Goal: Task Accomplishment & Management: Complete application form

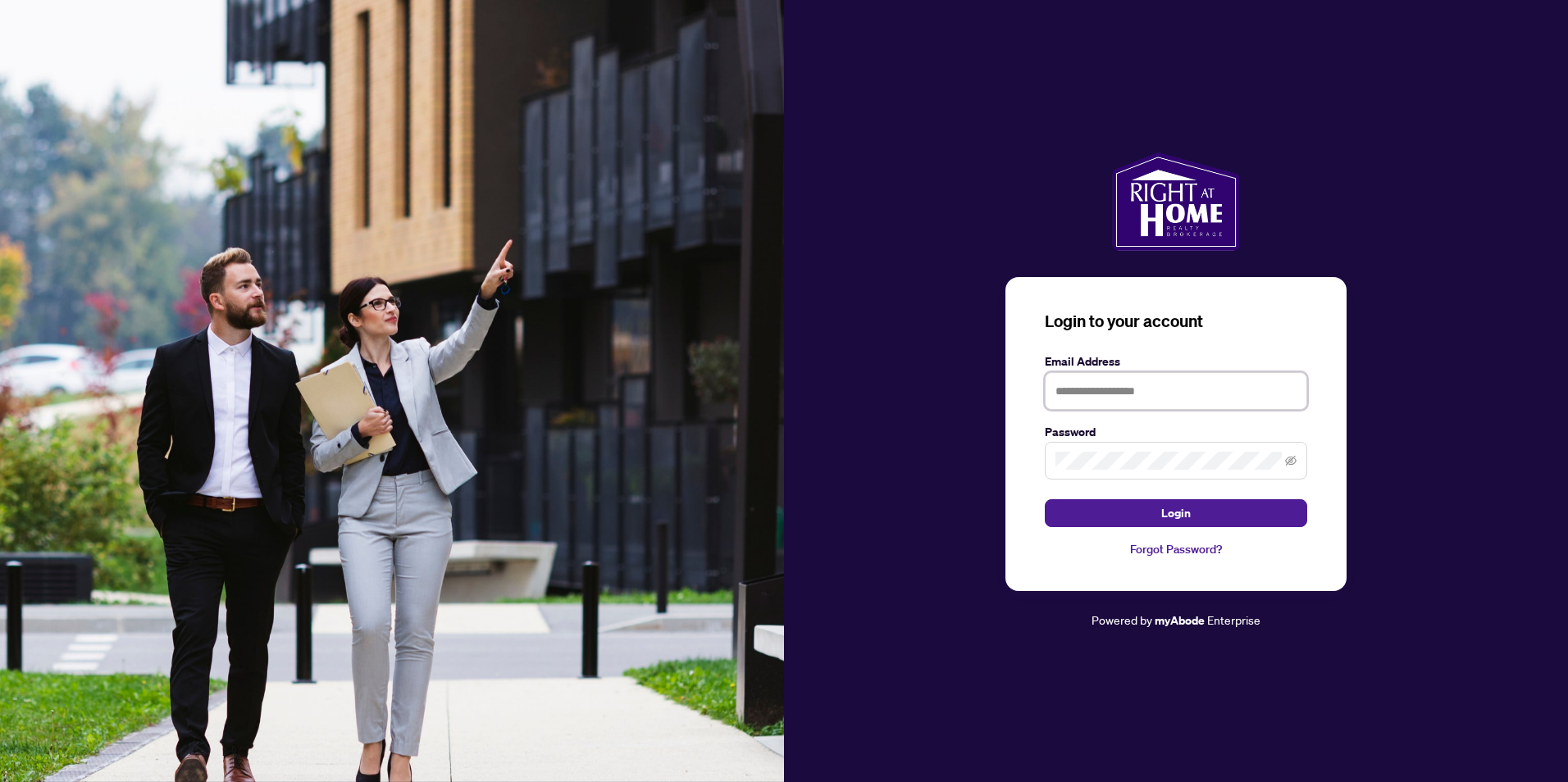
click at [1159, 378] on input "text" at bounding box center [1176, 391] width 263 height 38
type input "**********"
click at [1163, 518] on span "Login" at bounding box center [1176, 513] width 30 height 26
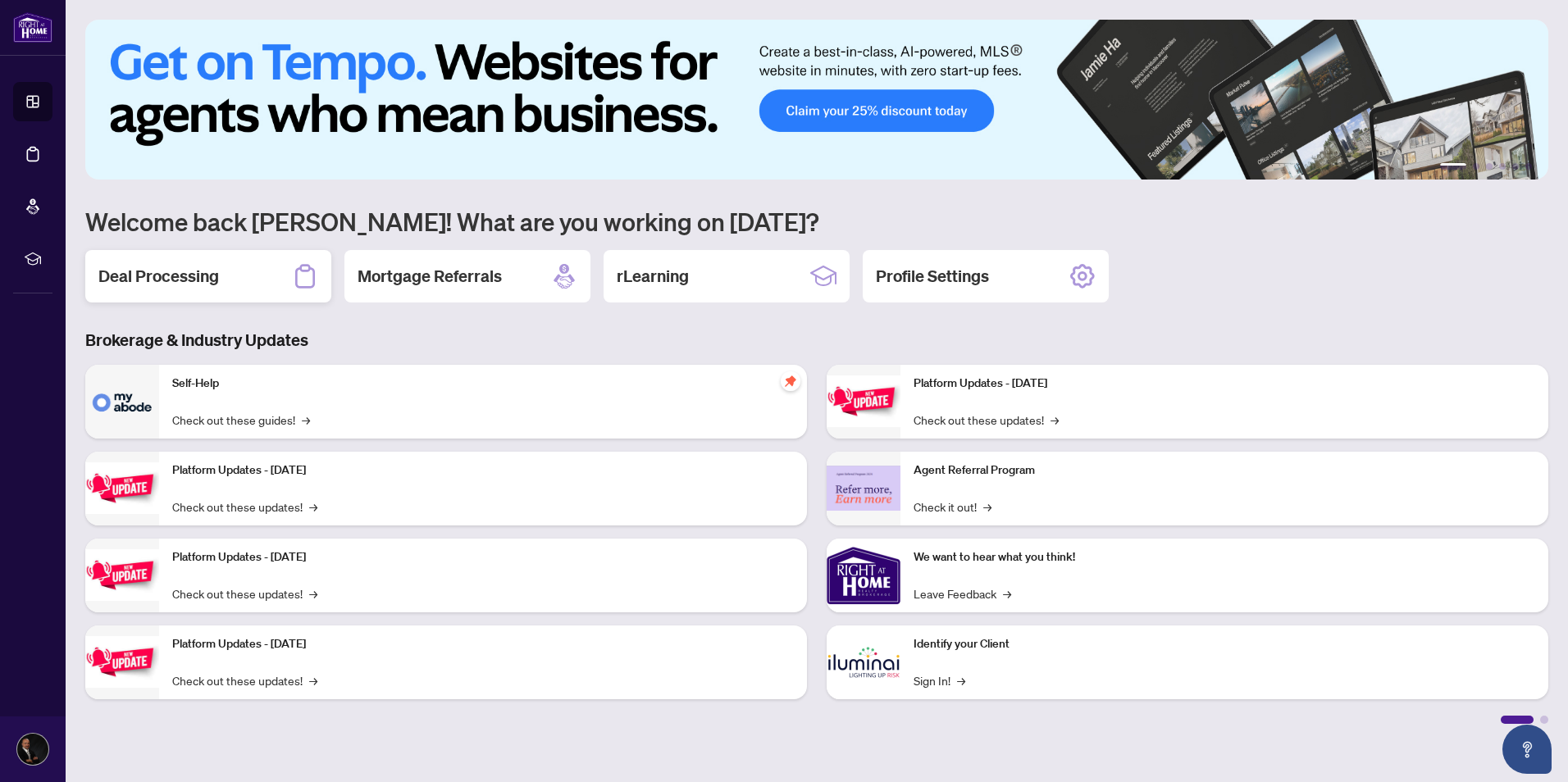
click at [204, 271] on h2 "Deal Processing" at bounding box center [158, 276] width 121 height 23
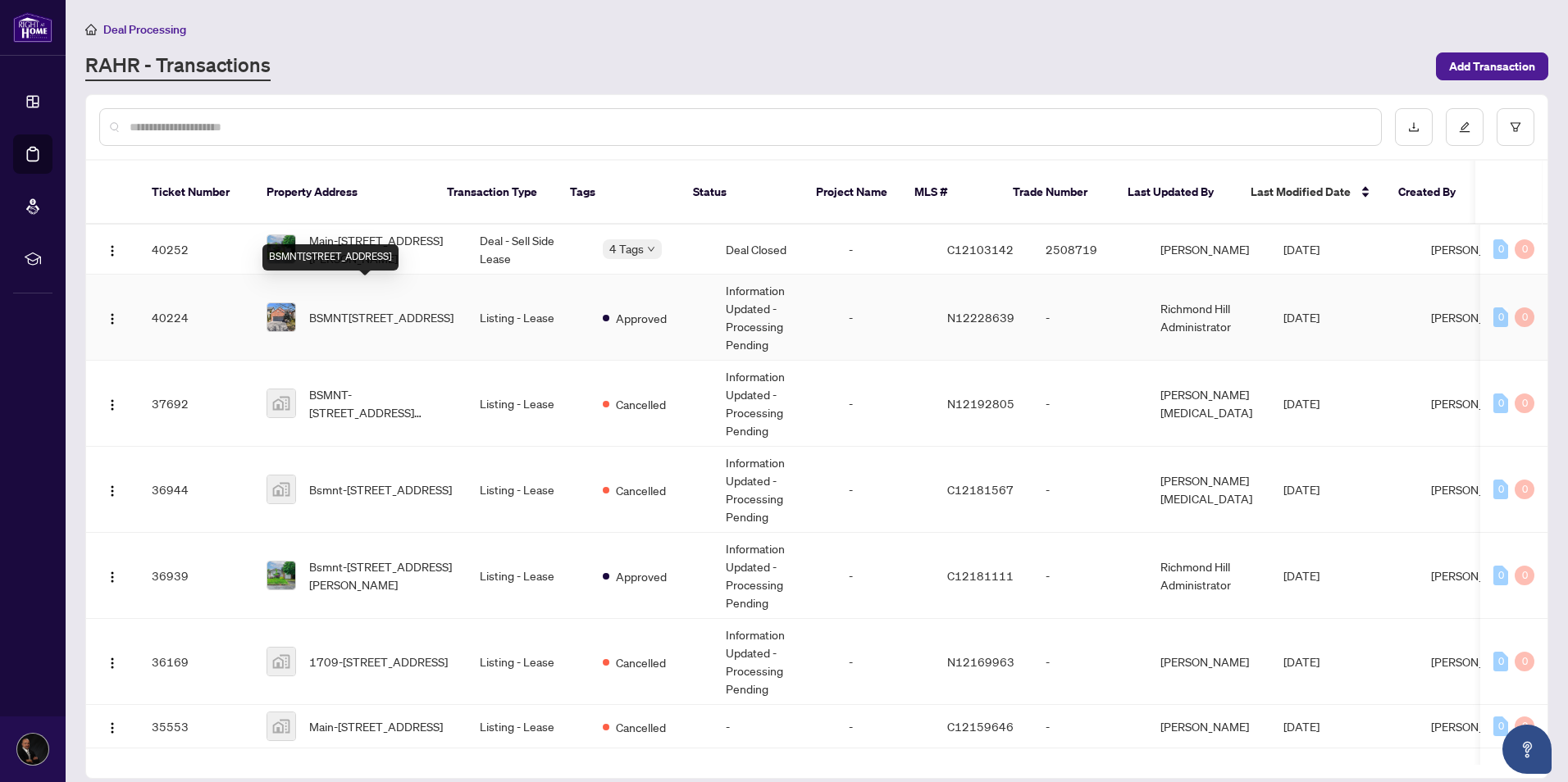
click at [400, 308] on span "BSMNT[STREET_ADDRESS]" at bounding box center [381, 317] width 145 height 18
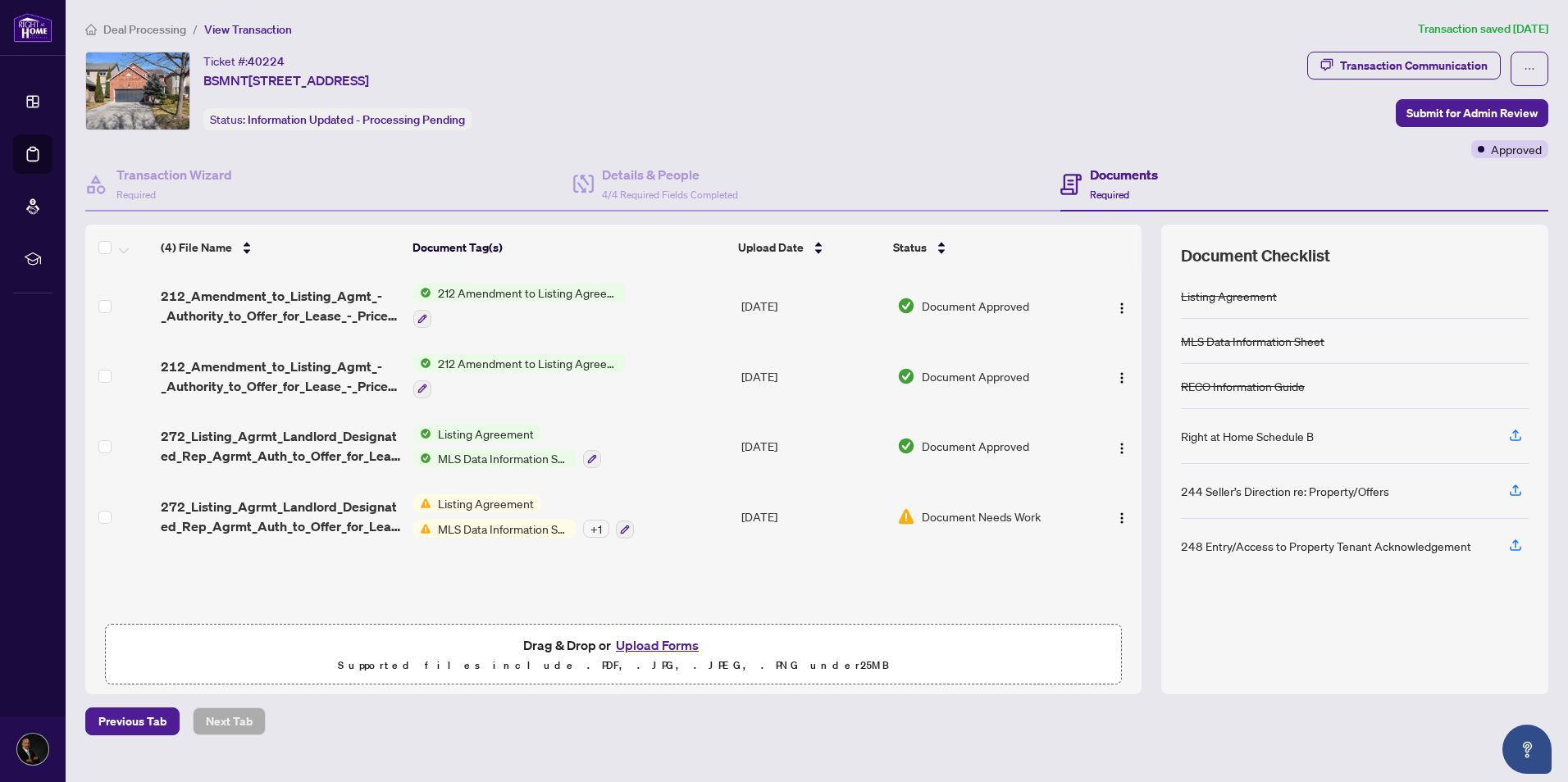
click at [657, 648] on button "Upload Forms" at bounding box center [658, 646] width 93 height 21
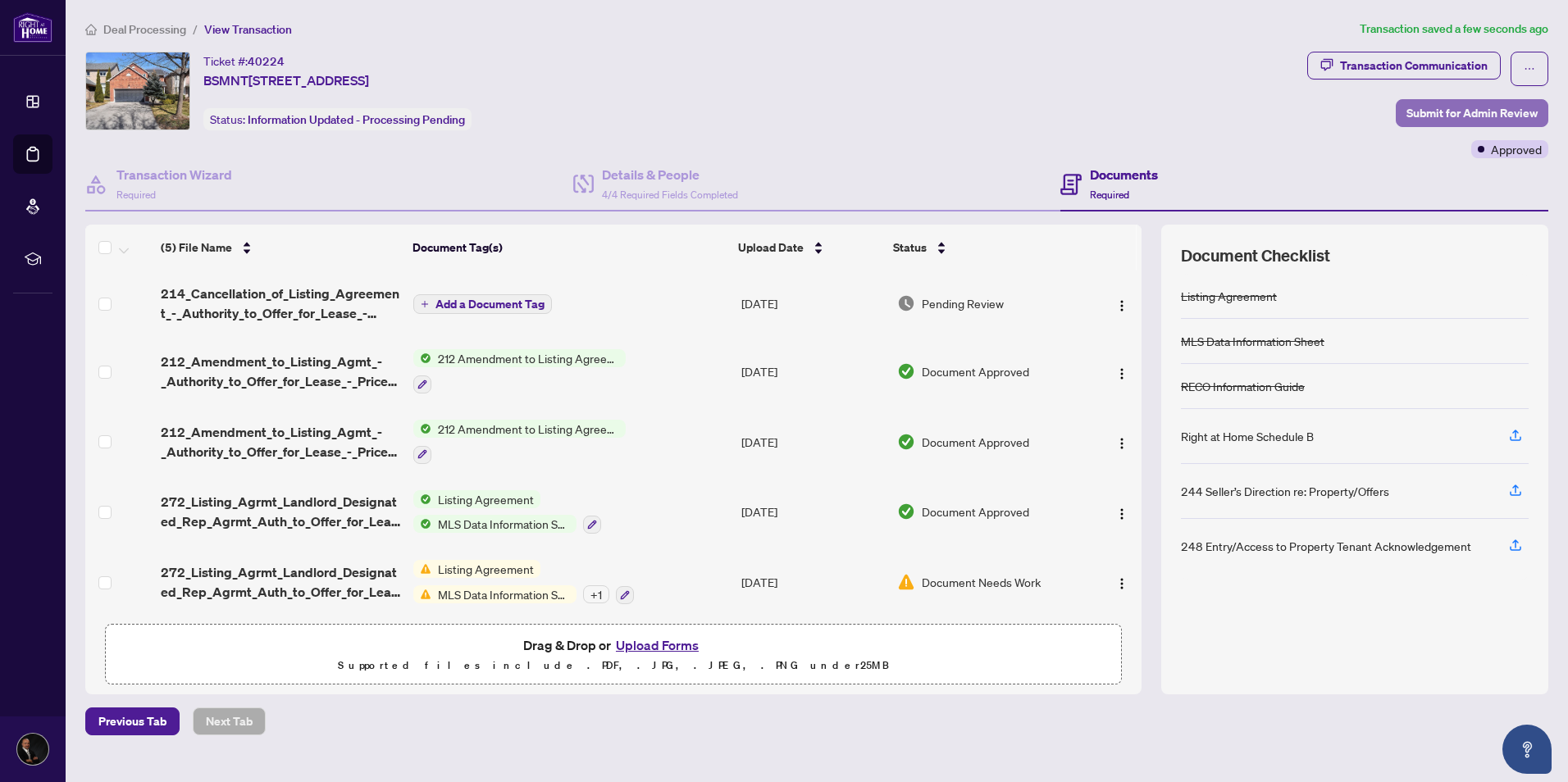
click at [1461, 113] on span "Submit for Admin Review" at bounding box center [1472, 113] width 131 height 26
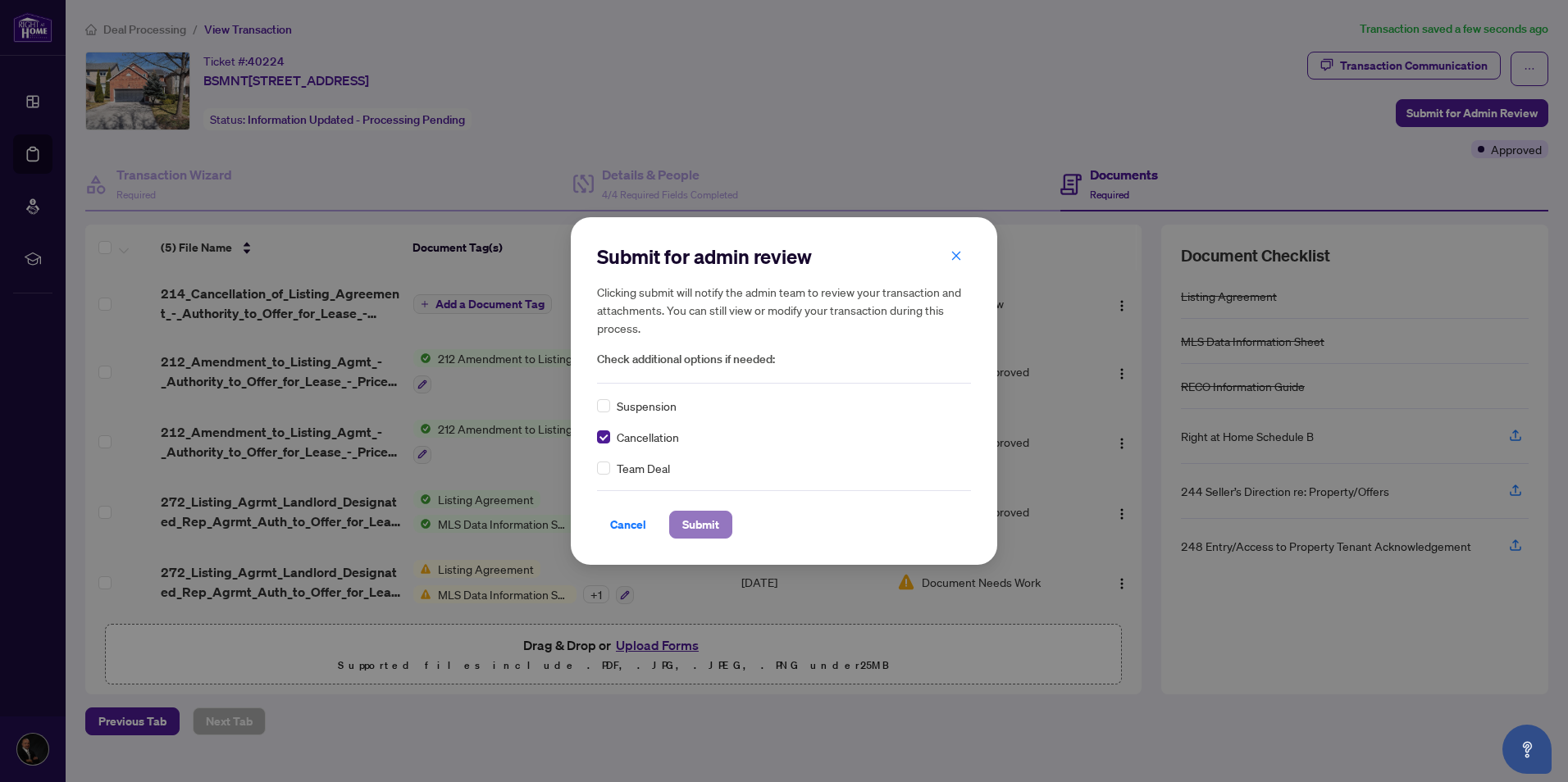
click at [705, 525] on span "Submit" at bounding box center [701, 524] width 37 height 26
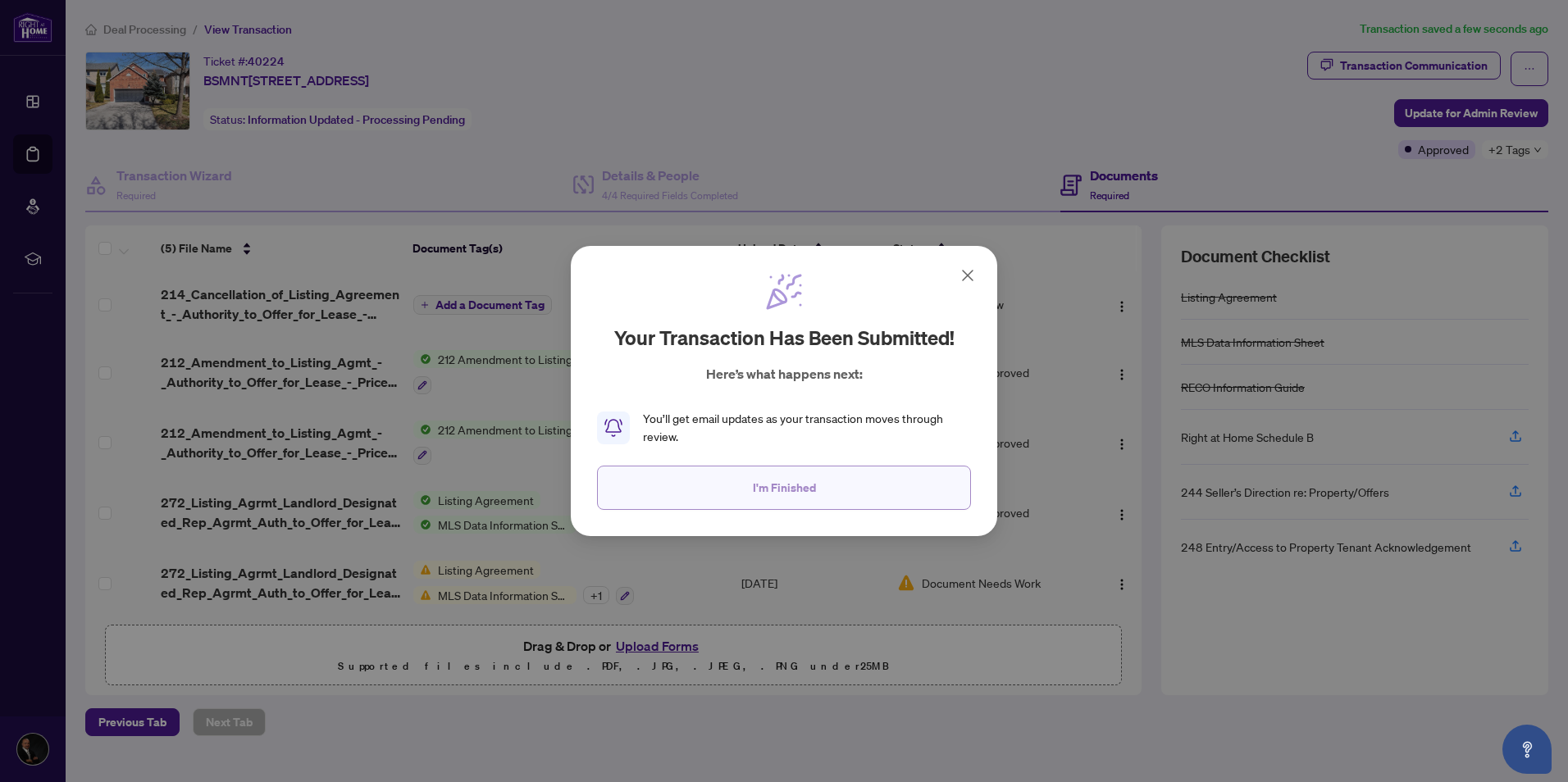
click at [787, 489] on span "I'm Finished" at bounding box center [784, 488] width 63 height 26
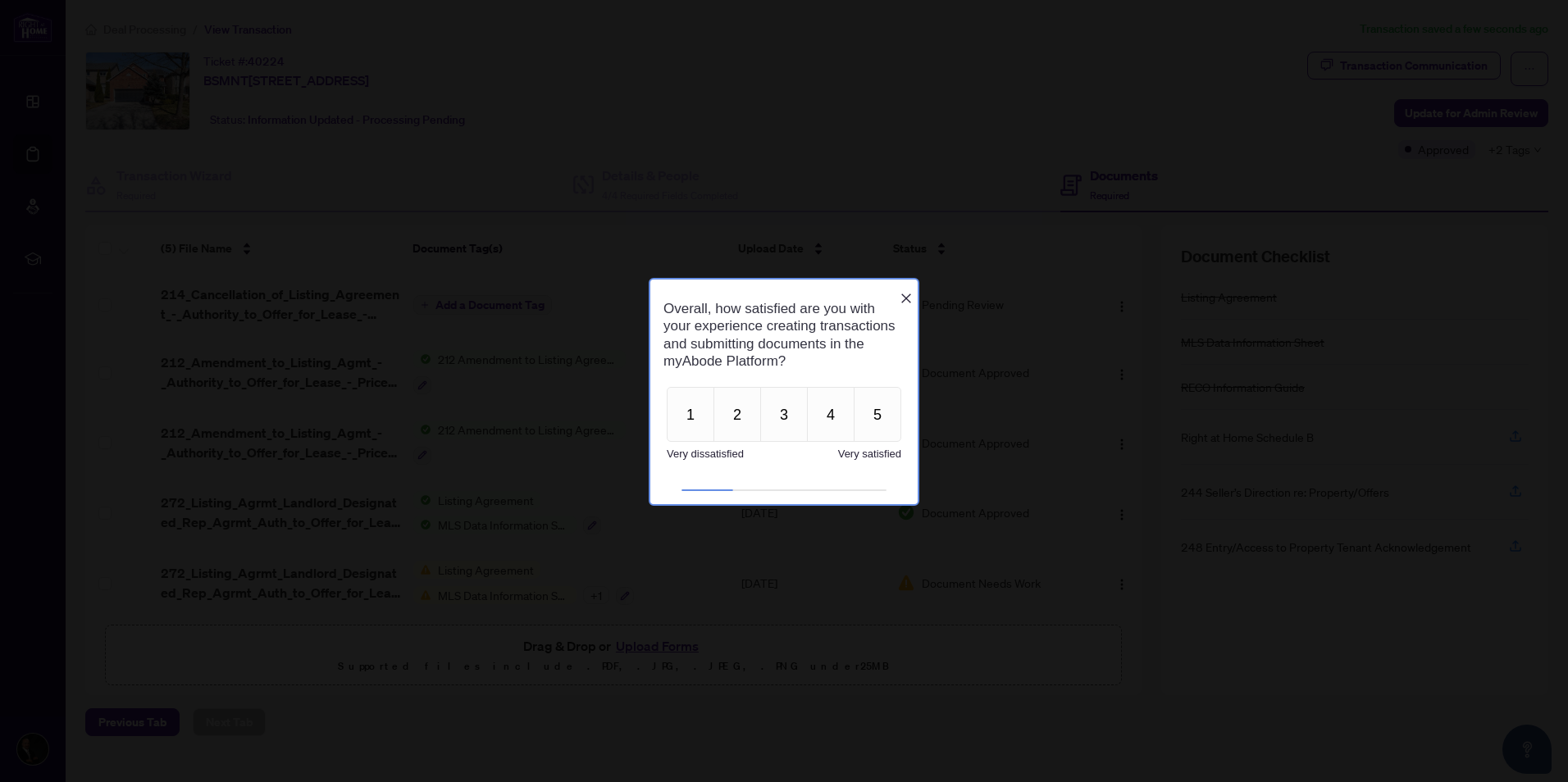
click at [906, 292] on icon "Close button" at bounding box center [907, 298] width 14 height 14
